Goal: Book appointment/travel/reservation

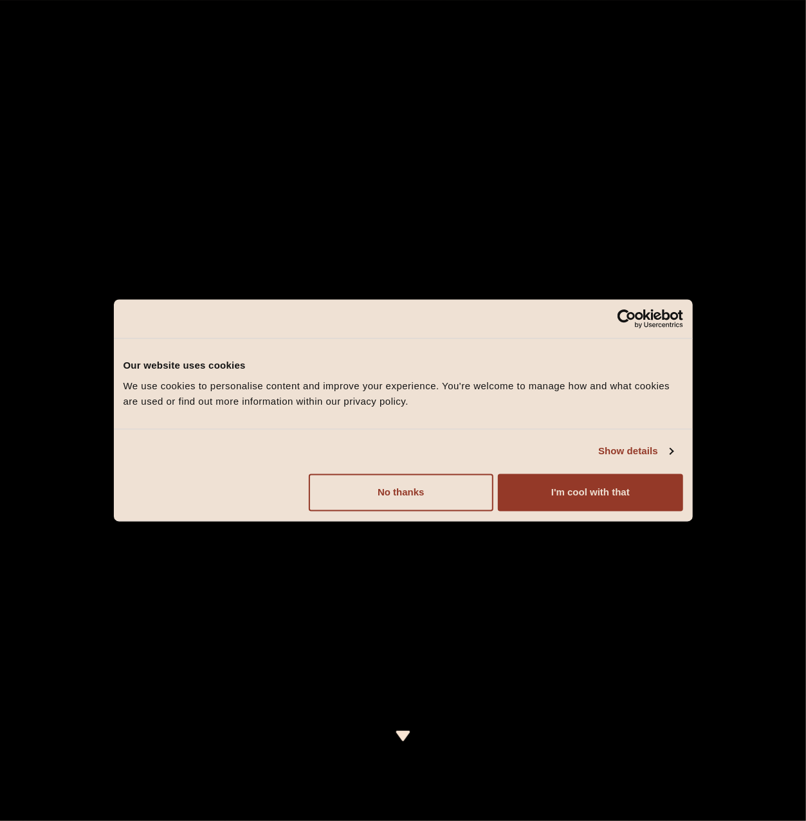
click at [589, 502] on button "I'm cool with that" at bounding box center [590, 492] width 185 height 37
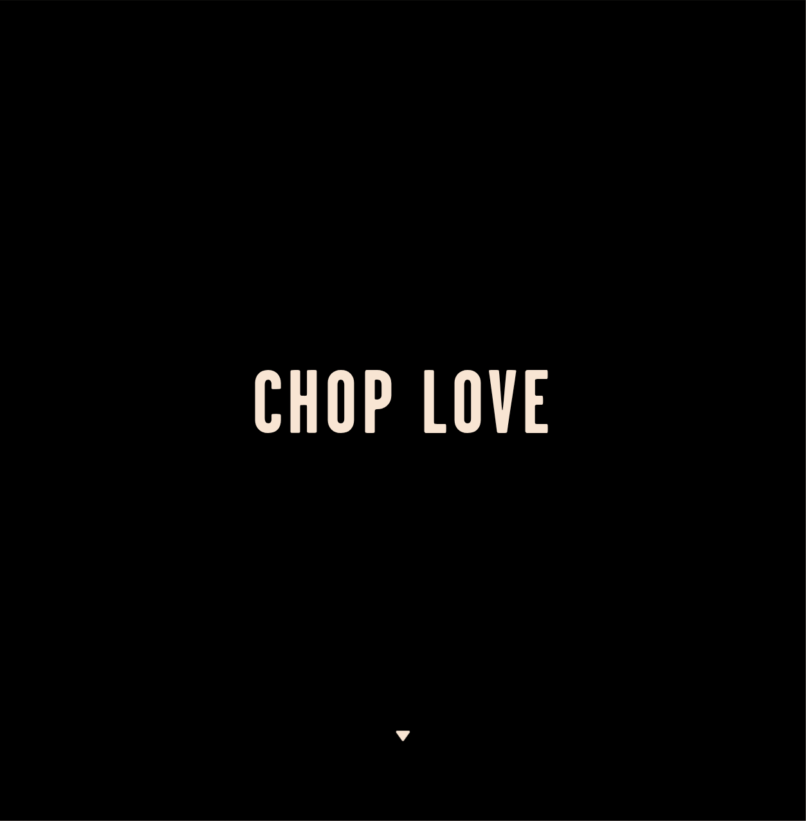
click at [400, 737] on img at bounding box center [403, 736] width 16 height 10
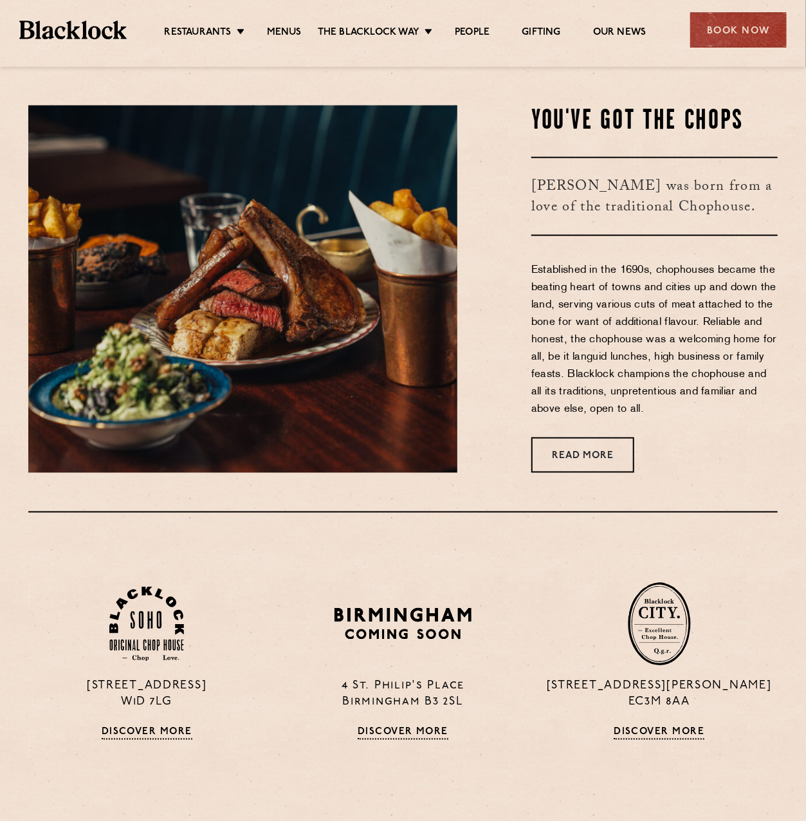
scroll to position [754, 0]
click at [725, 32] on div "Book Now" at bounding box center [738, 29] width 97 height 35
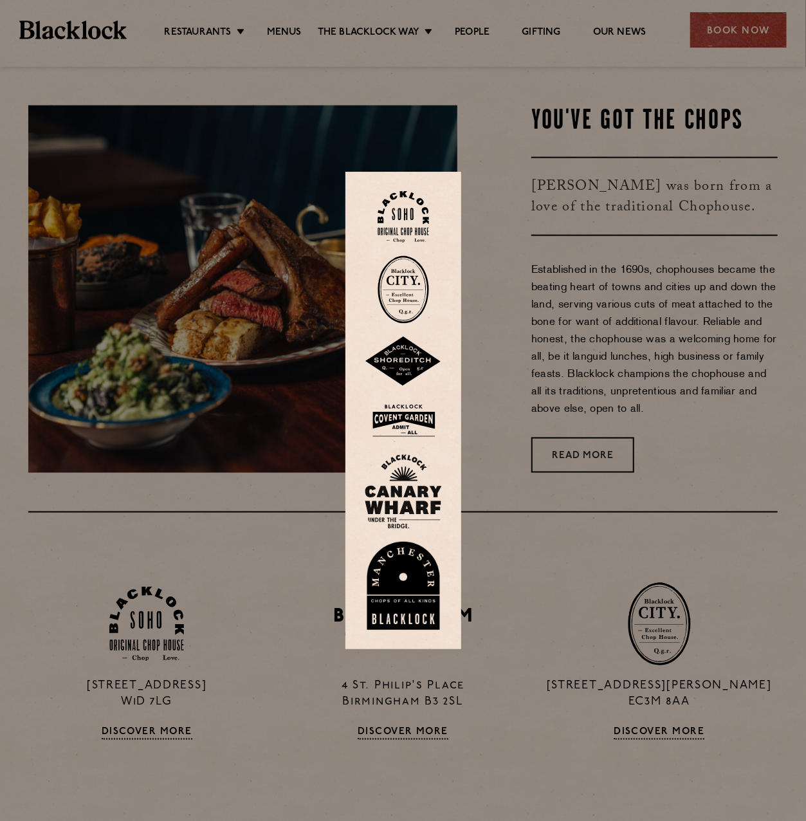
click at [407, 286] on img at bounding box center [403, 289] width 51 height 68
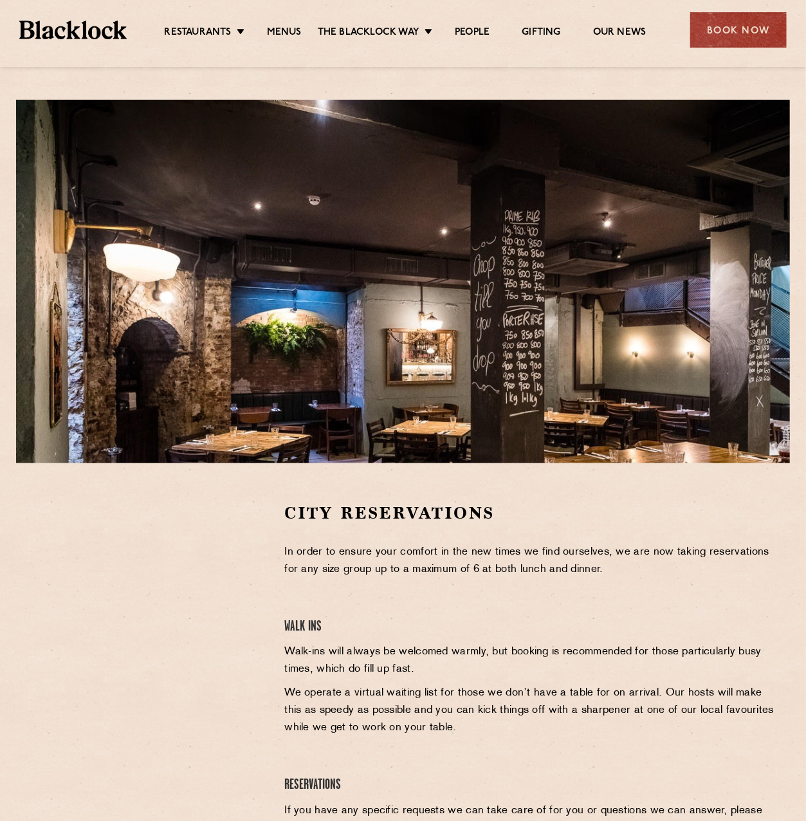
click at [494, 75] on div "City Reservations In order to ensure your comfort in the new times we find ours…" at bounding box center [403, 465] width 806 height 930
click at [285, 31] on link "Menus" at bounding box center [284, 33] width 35 height 14
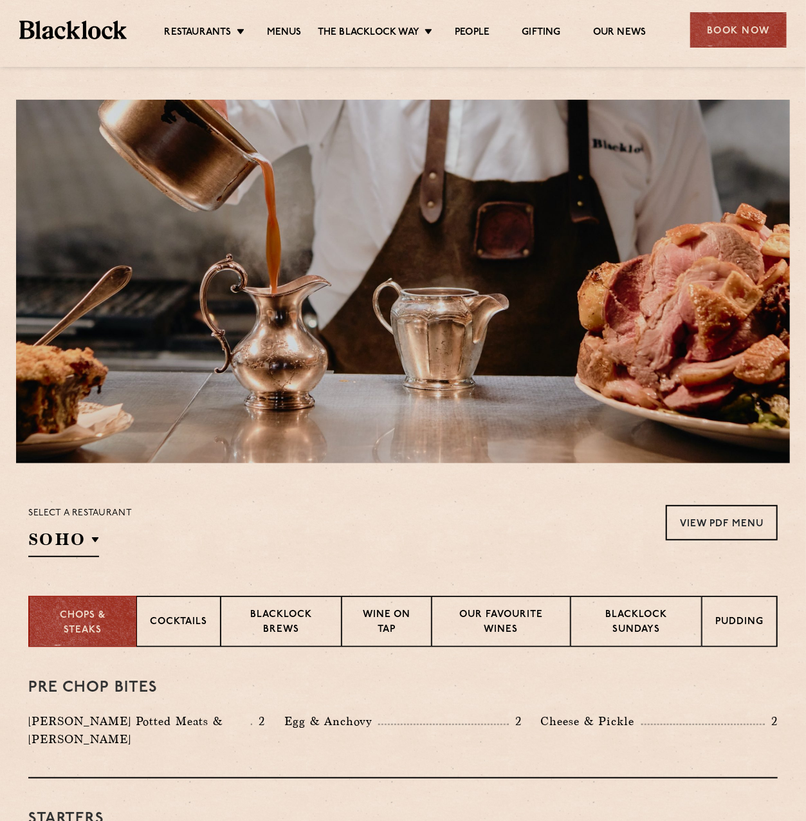
scroll to position [64, 0]
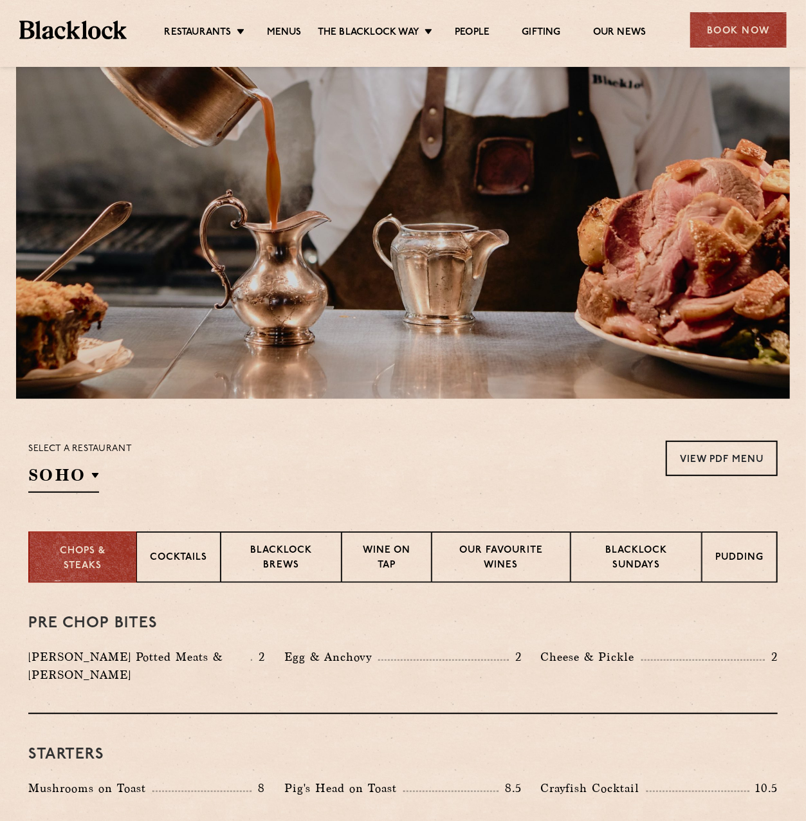
click at [741, 41] on div "Book Now" at bounding box center [738, 29] width 97 height 35
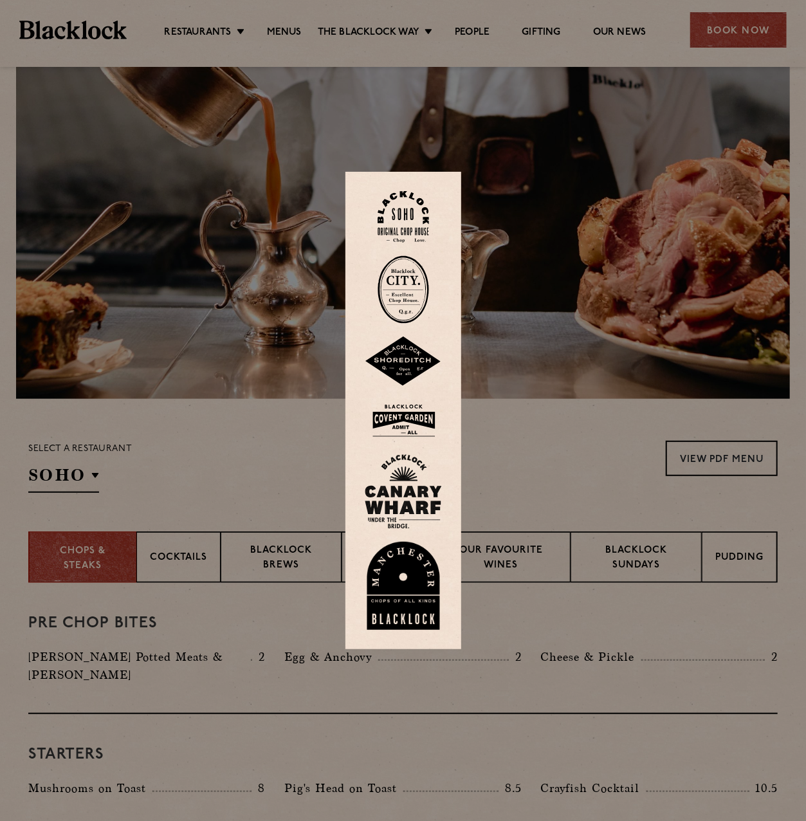
click at [725, 28] on div at bounding box center [403, 410] width 806 height 821
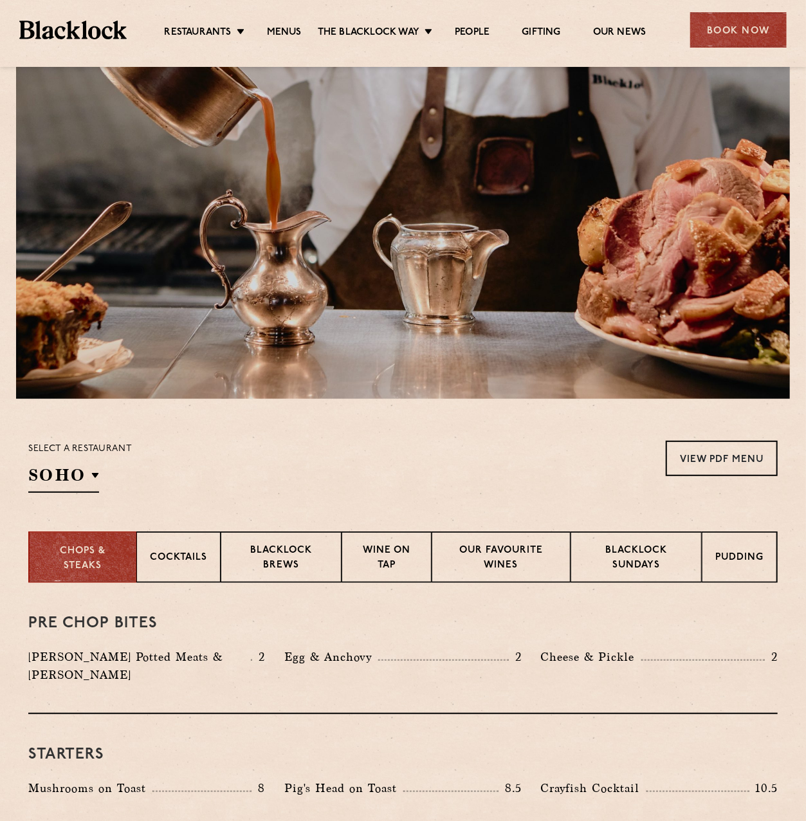
click at [758, 37] on div "Book Now" at bounding box center [738, 29] width 97 height 35
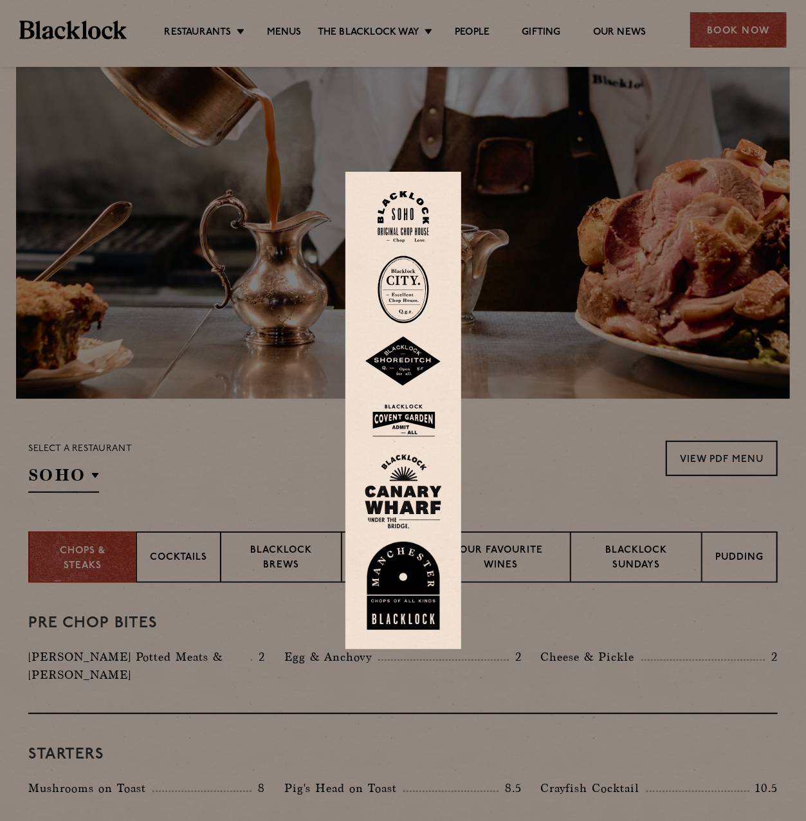
click at [414, 362] on img at bounding box center [403, 361] width 77 height 50
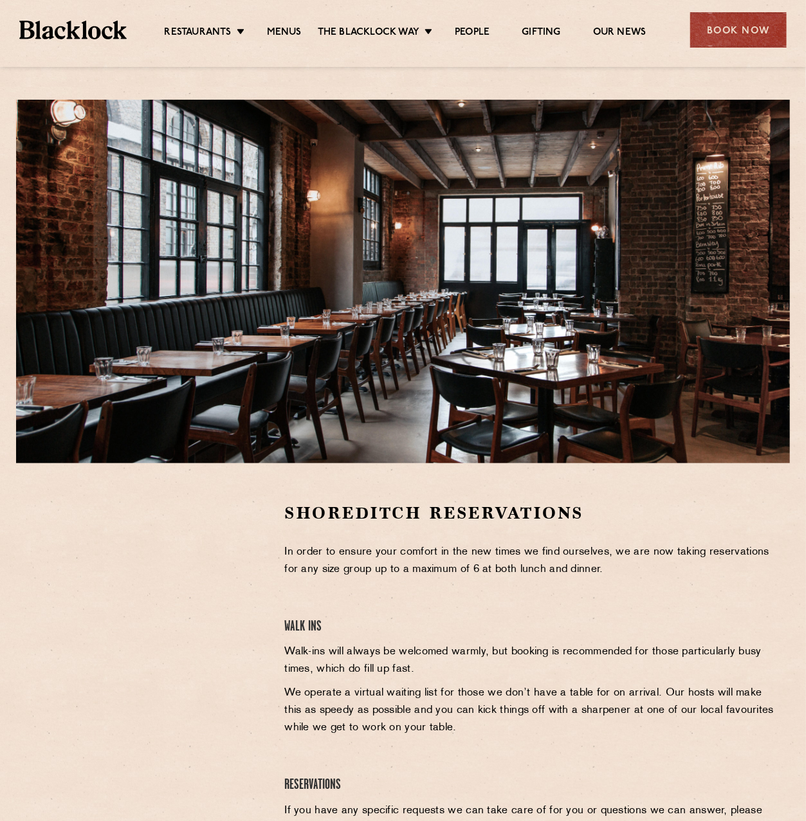
click at [294, 31] on link "Menus" at bounding box center [284, 33] width 35 height 14
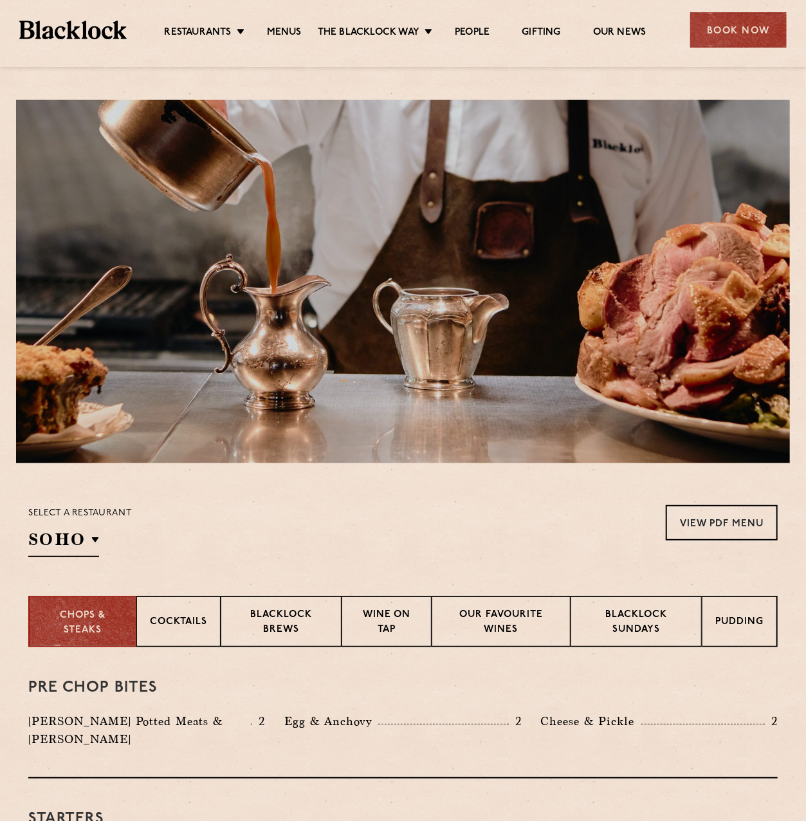
click at [291, 34] on link "Menus" at bounding box center [284, 33] width 35 height 14
click at [94, 541] on h2 "SOHO" at bounding box center [63, 542] width 71 height 29
click at [0, 0] on p "City" at bounding box center [0, 0] width 0 height 0
click at [304, 544] on div "Select a restaurant City Soho Birmingham City Shoreditch Covent Garden Canary W…" at bounding box center [403, 531] width 750 height 52
drag, startPoint x: 386, startPoint y: 535, endPoint x: 393, endPoint y: 531, distance: 8.1
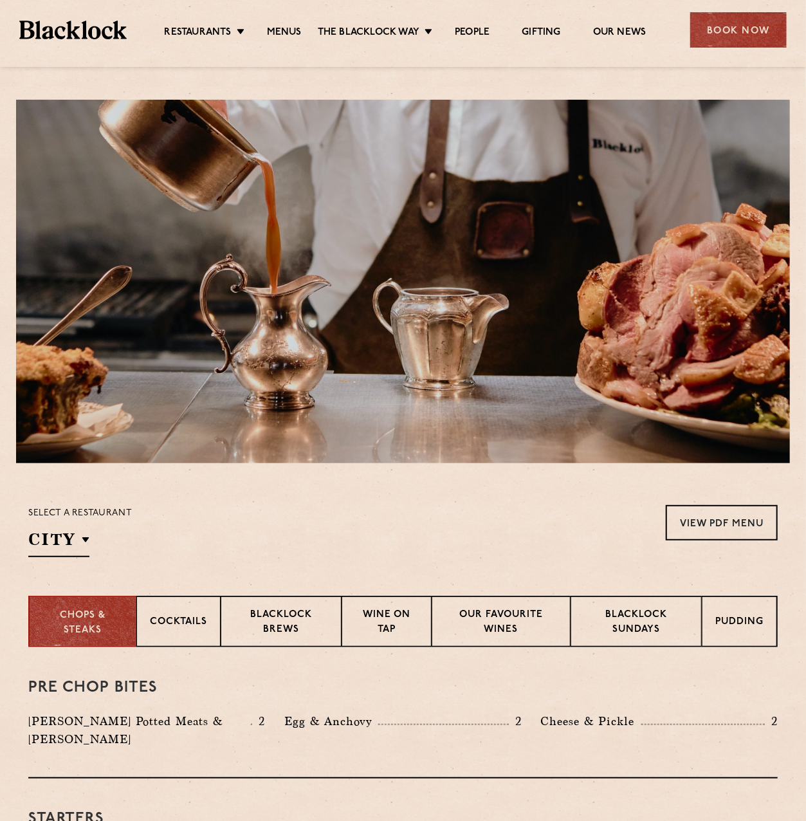
click at [386, 535] on div "Select a restaurant City Soho Birmingham City Shoreditch Covent Garden Canary W…" at bounding box center [403, 531] width 750 height 52
click at [718, 33] on div "Book Now" at bounding box center [738, 29] width 97 height 35
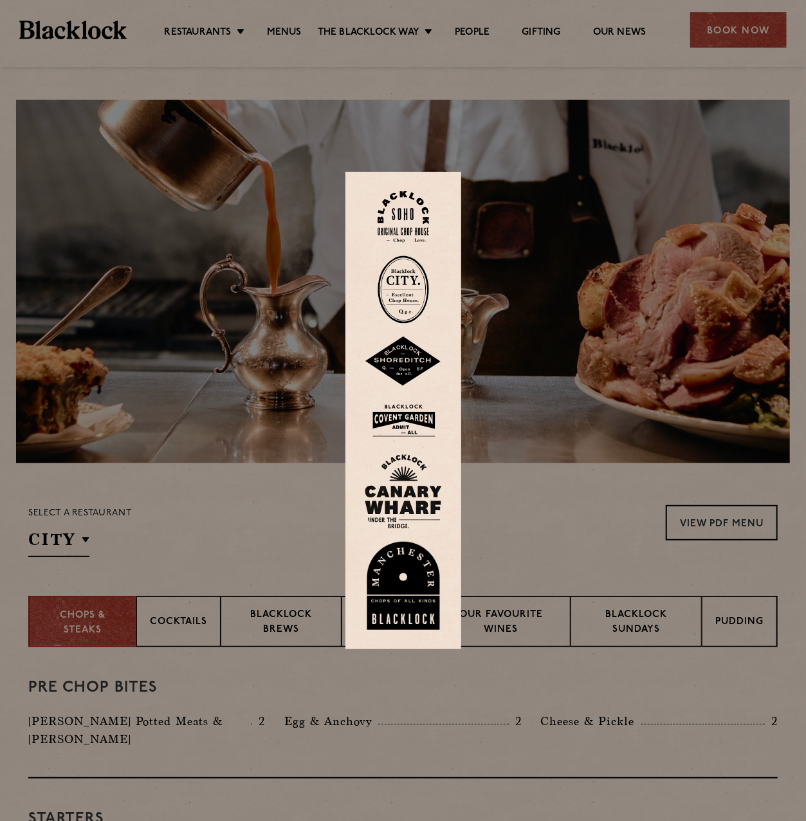
click at [410, 281] on img at bounding box center [403, 289] width 51 height 68
